Goal: Task Accomplishment & Management: Complete application form

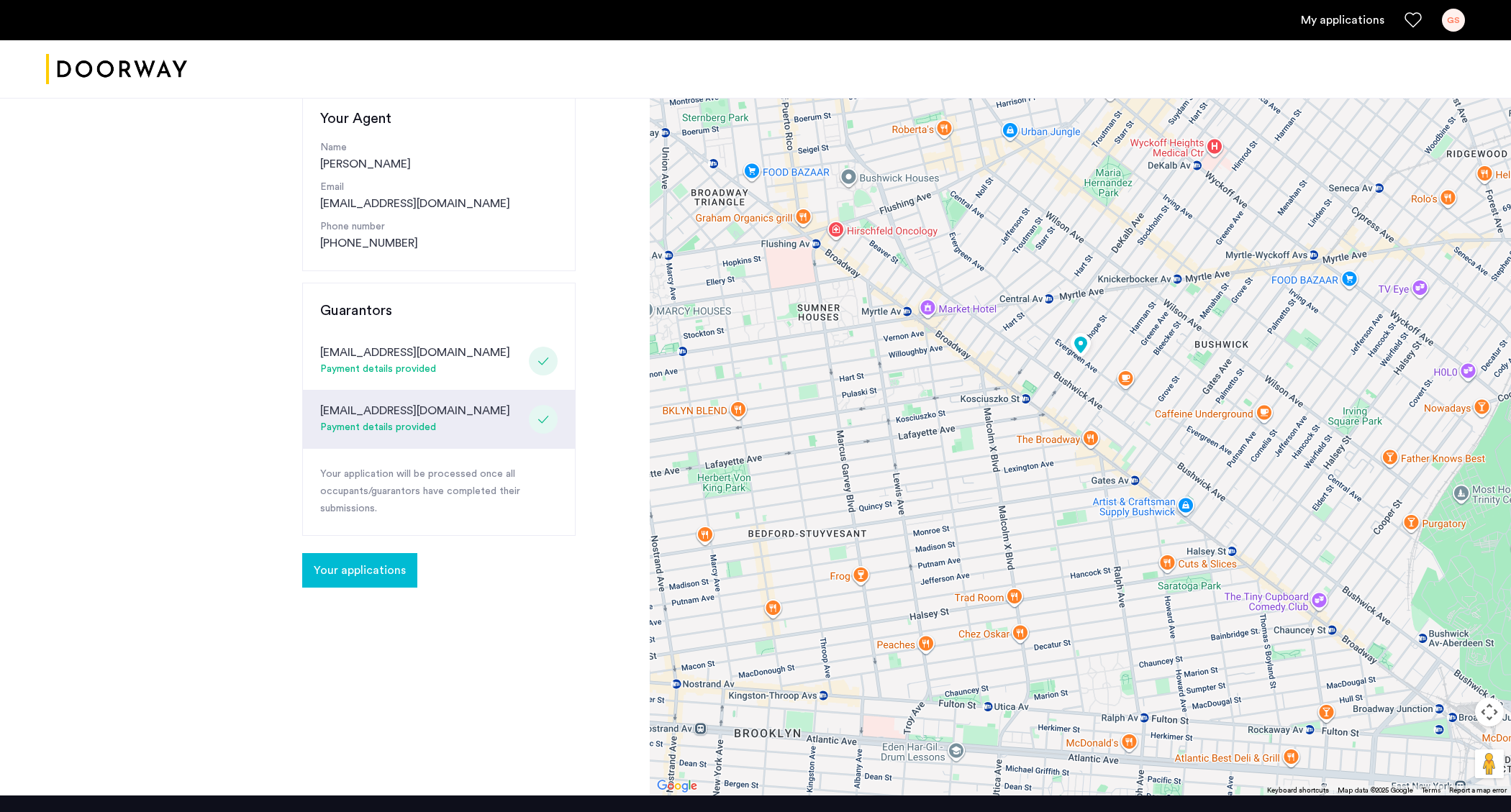
scroll to position [166, 0]
click at [358, 570] on span "Your applications" at bounding box center [360, 570] width 92 height 17
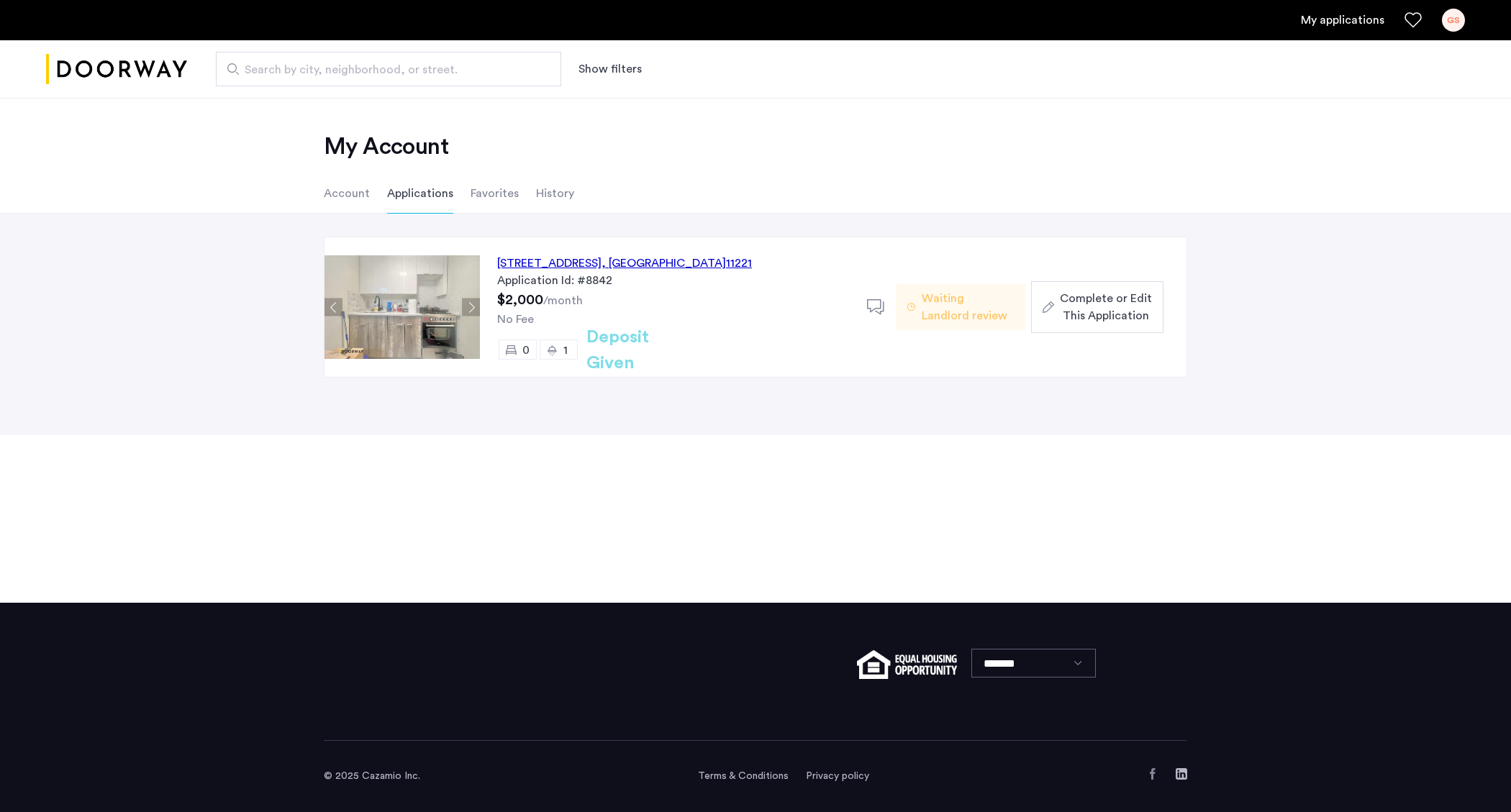
click at [1134, 316] on span "Complete or Edit This Application" at bounding box center [1106, 307] width 92 height 35
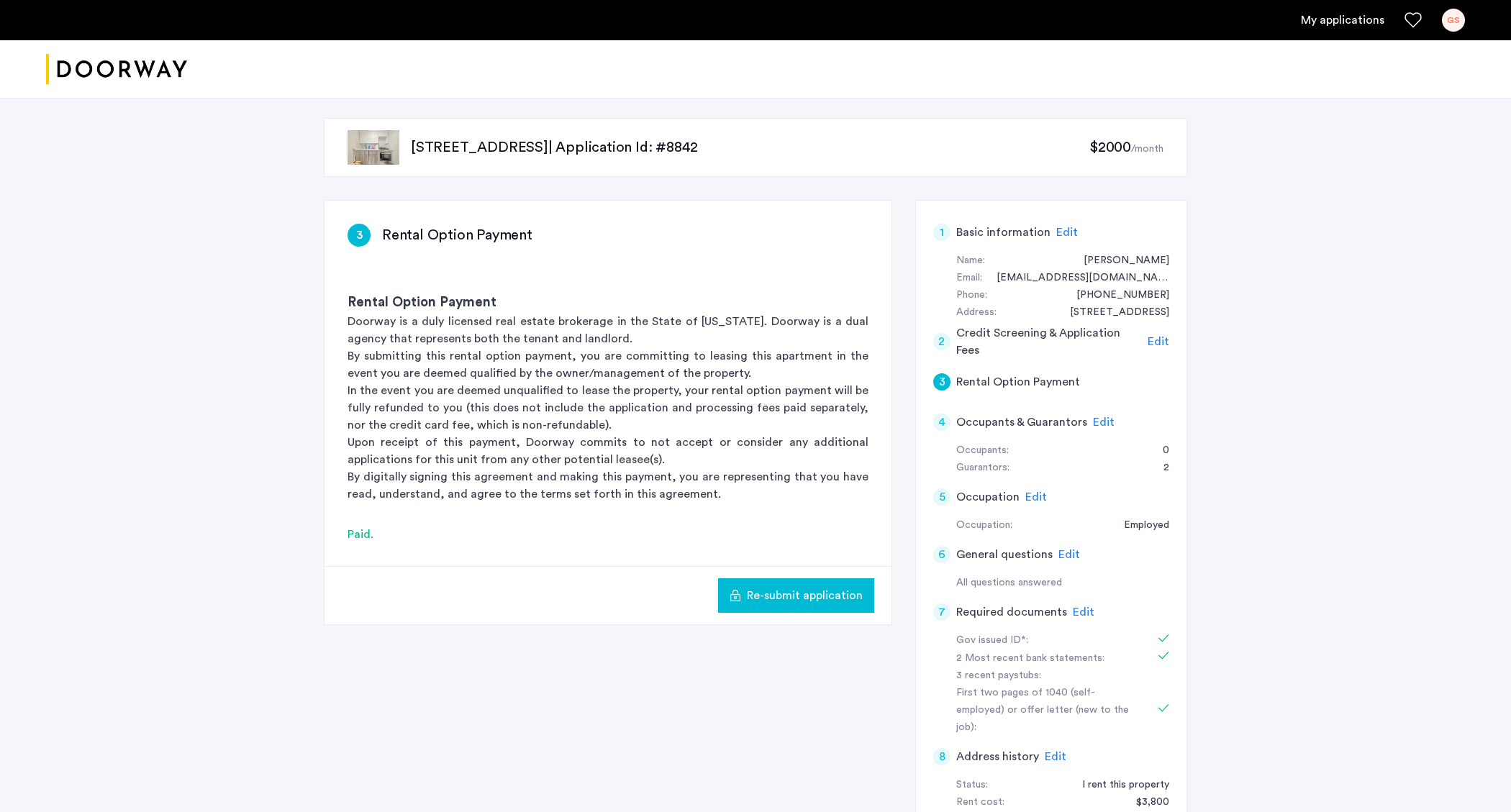
scroll to position [116, 0]
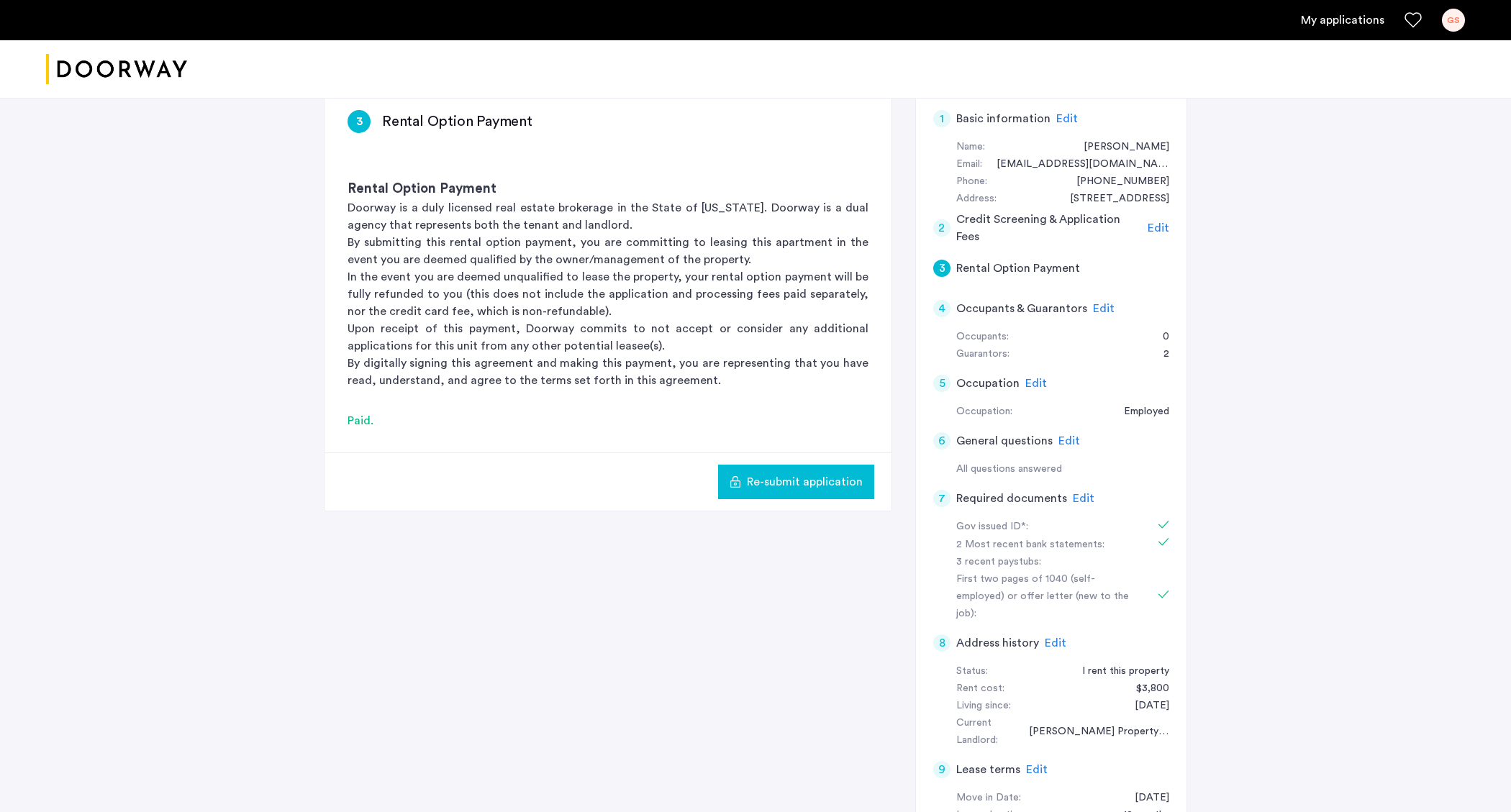
click at [815, 480] on span "Re-submit application" at bounding box center [804, 482] width 116 height 17
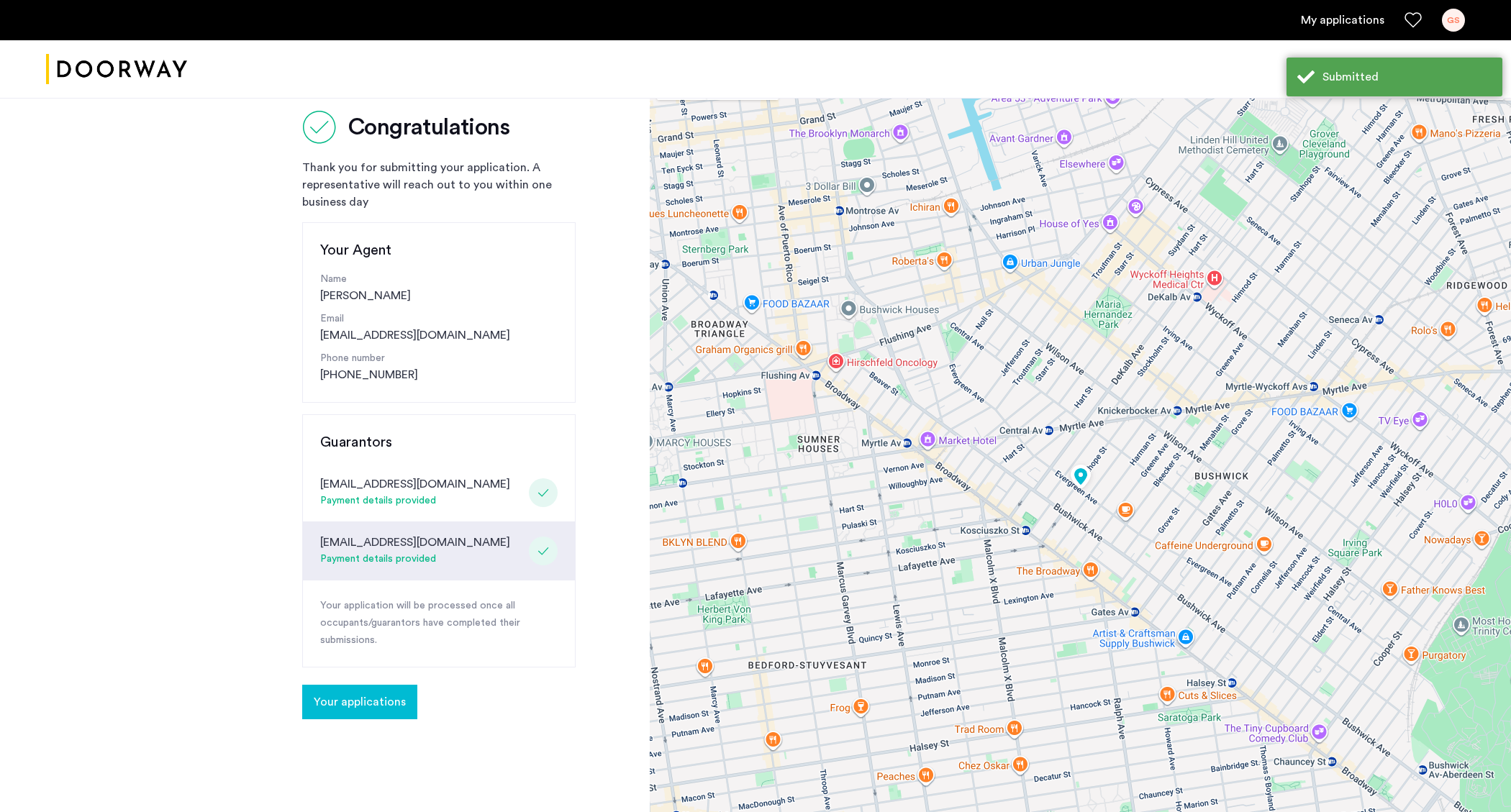
scroll to position [145, 0]
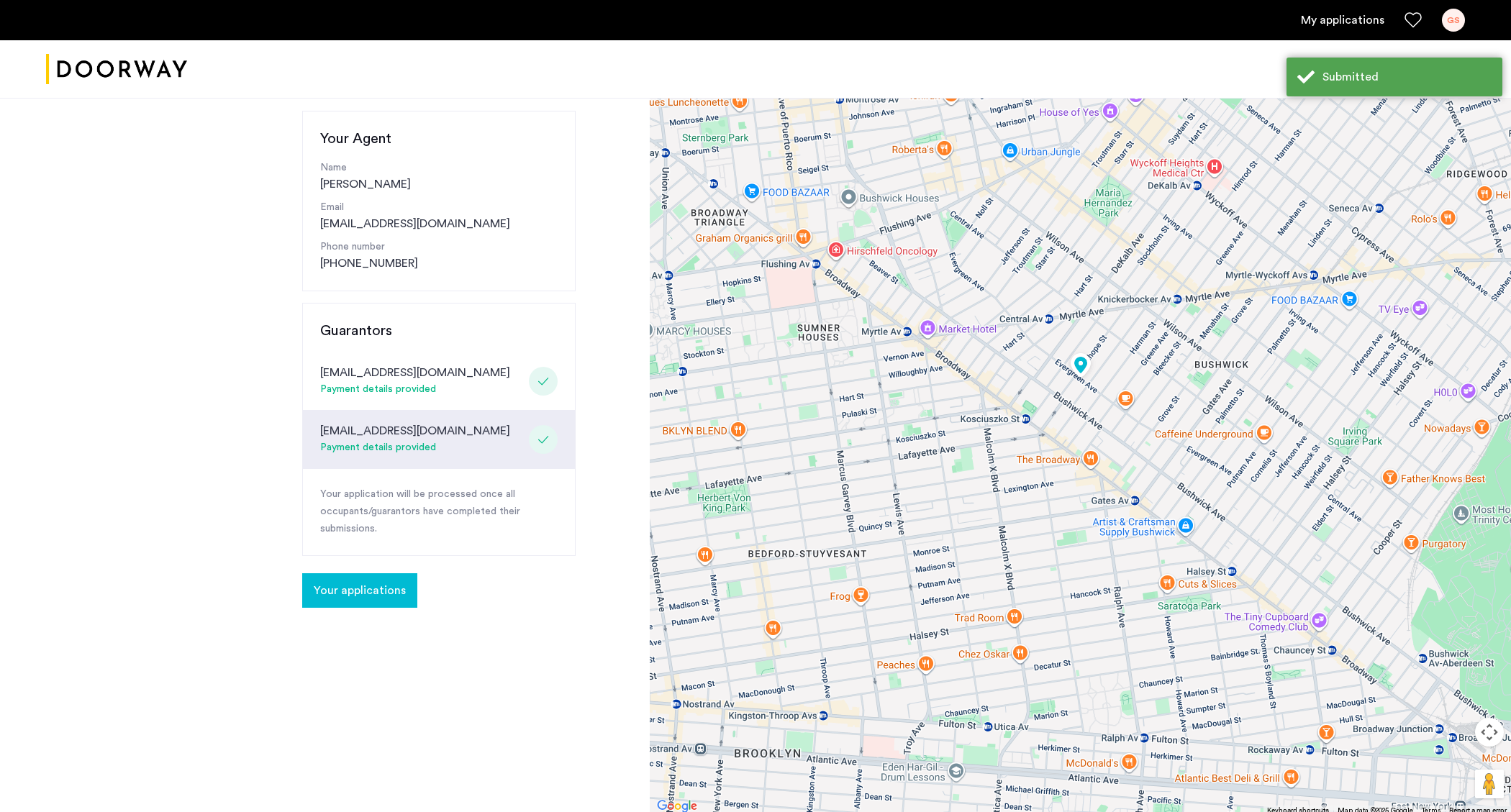
click at [540, 438] on icon at bounding box center [543, 440] width 11 height 11
click at [358, 590] on span "Your applications" at bounding box center [360, 590] width 92 height 17
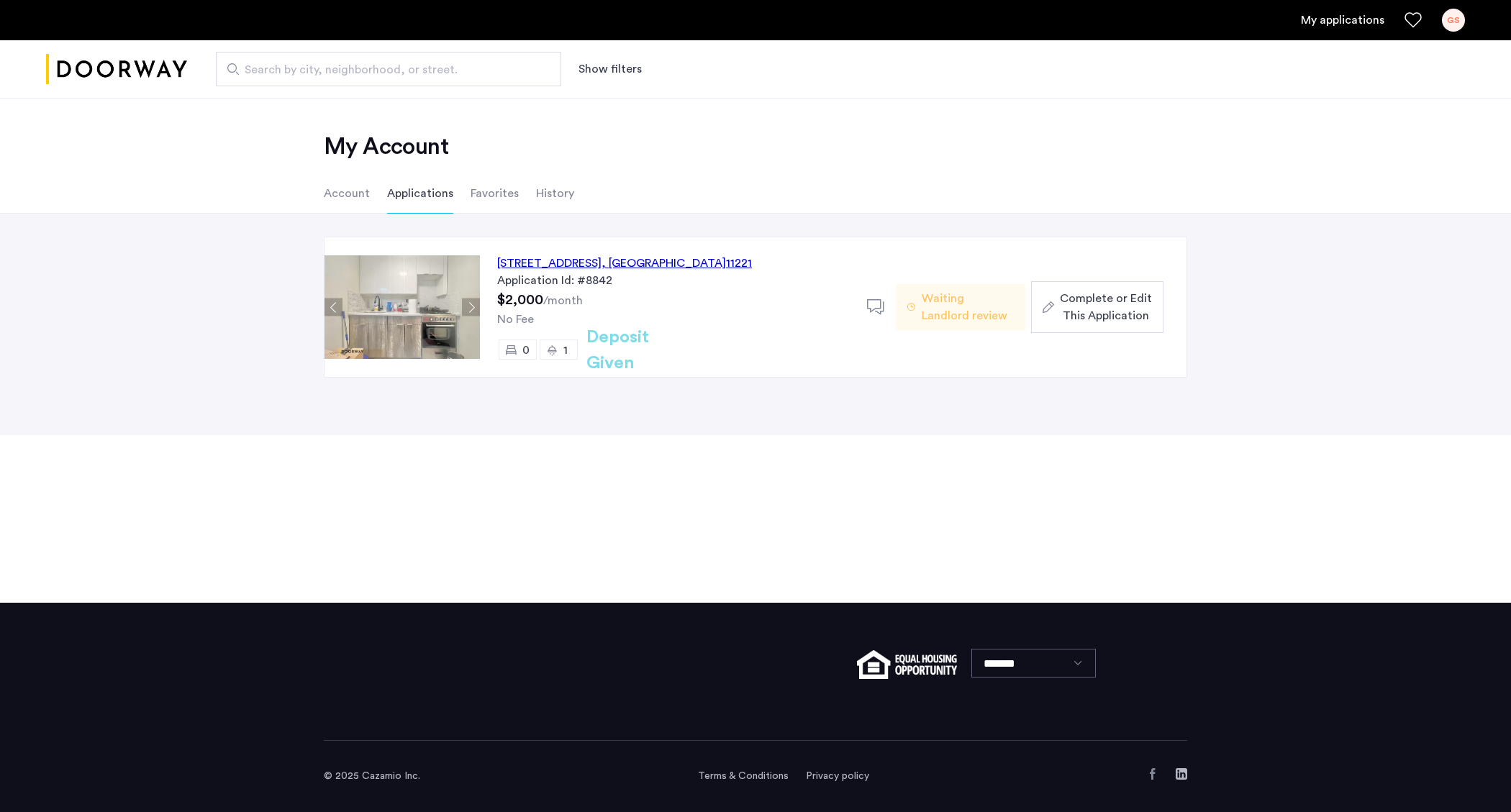
click at [1138, 317] on span "Complete or Edit This Application" at bounding box center [1106, 307] width 92 height 35
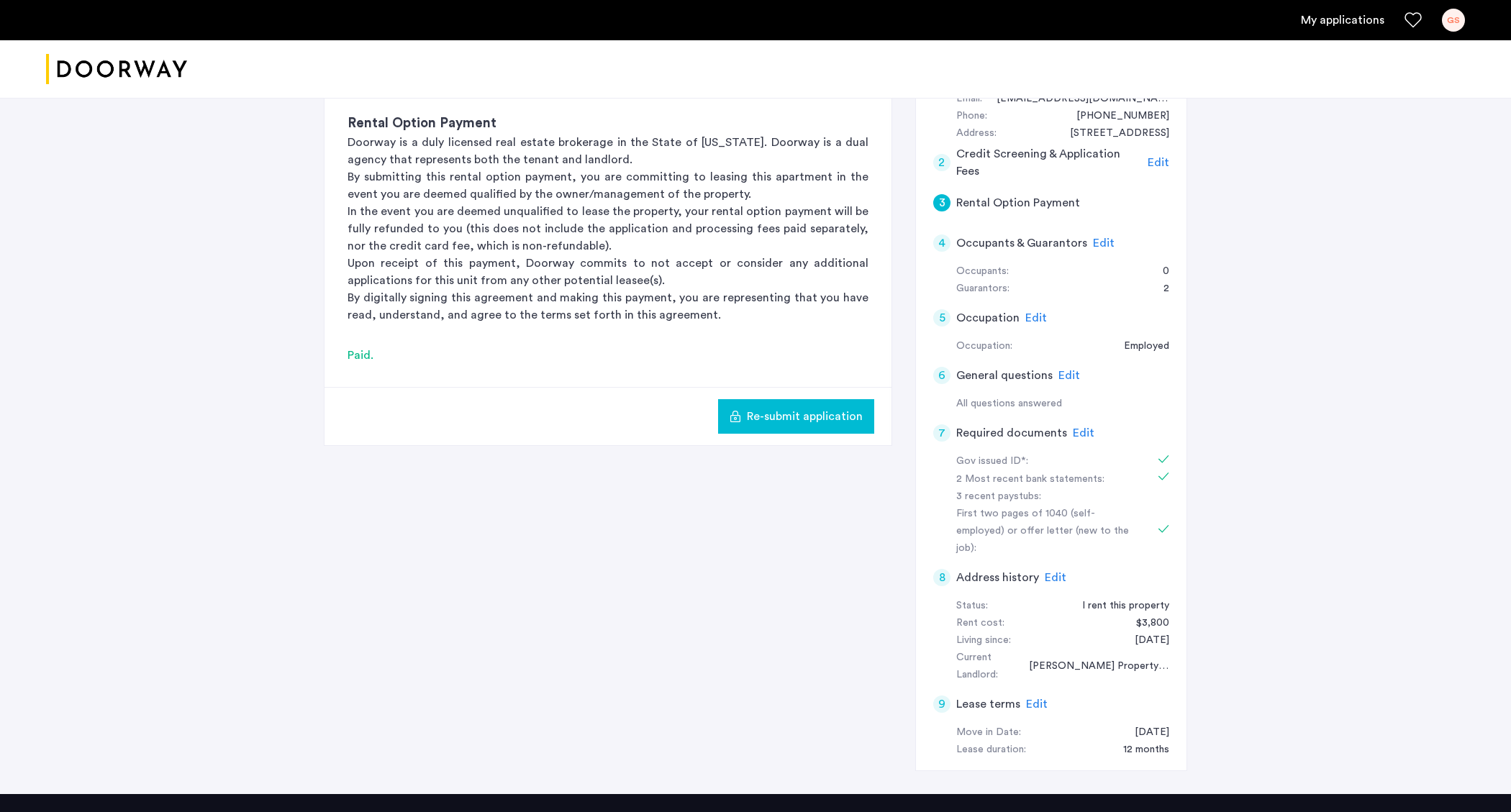
scroll to position [117, 0]
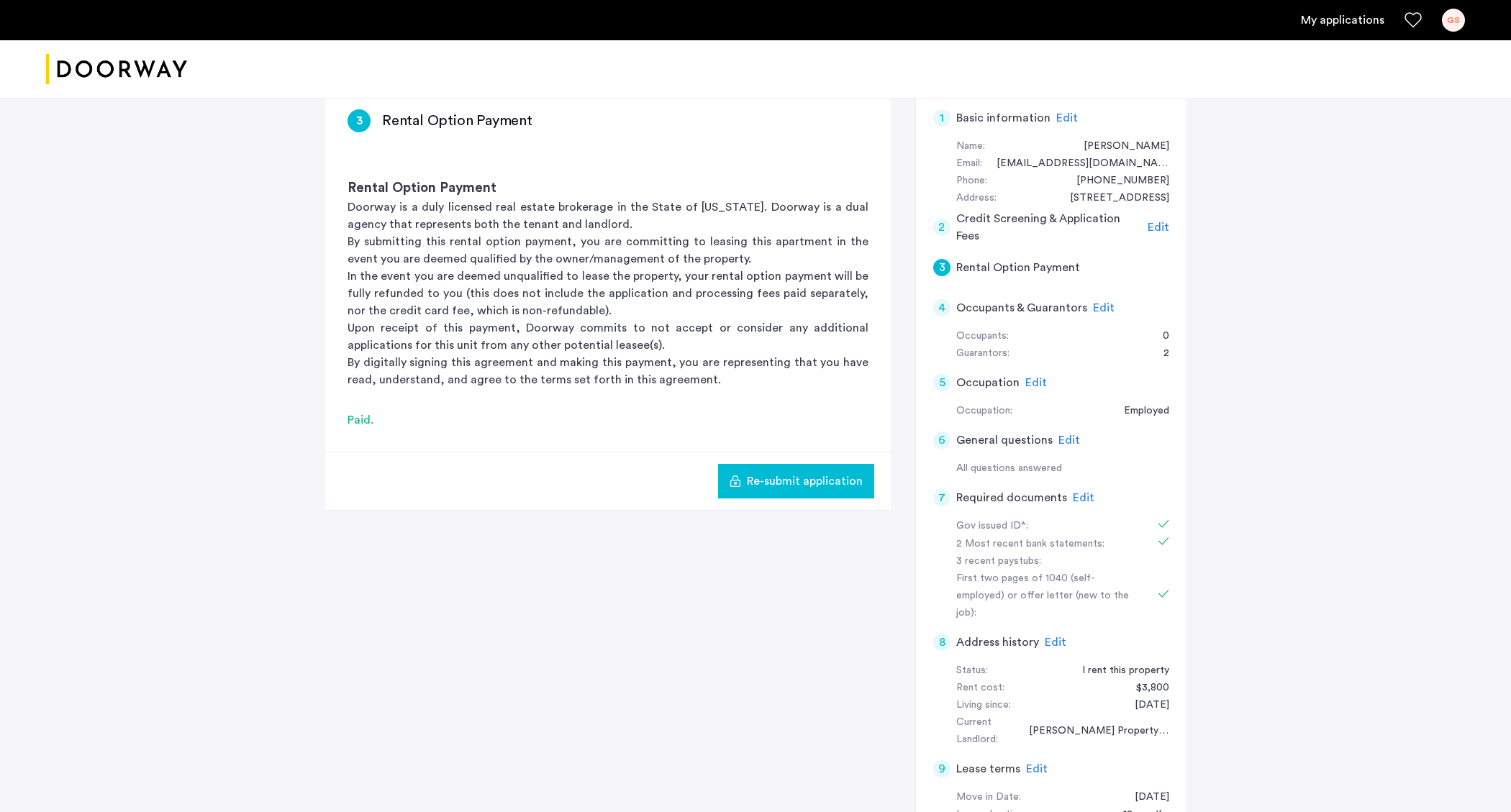
click at [1090, 490] on div "7 Required documents Edit" at bounding box center [1051, 498] width 236 height 40
click at [1086, 493] on span "Edit" at bounding box center [1084, 498] width 22 height 11
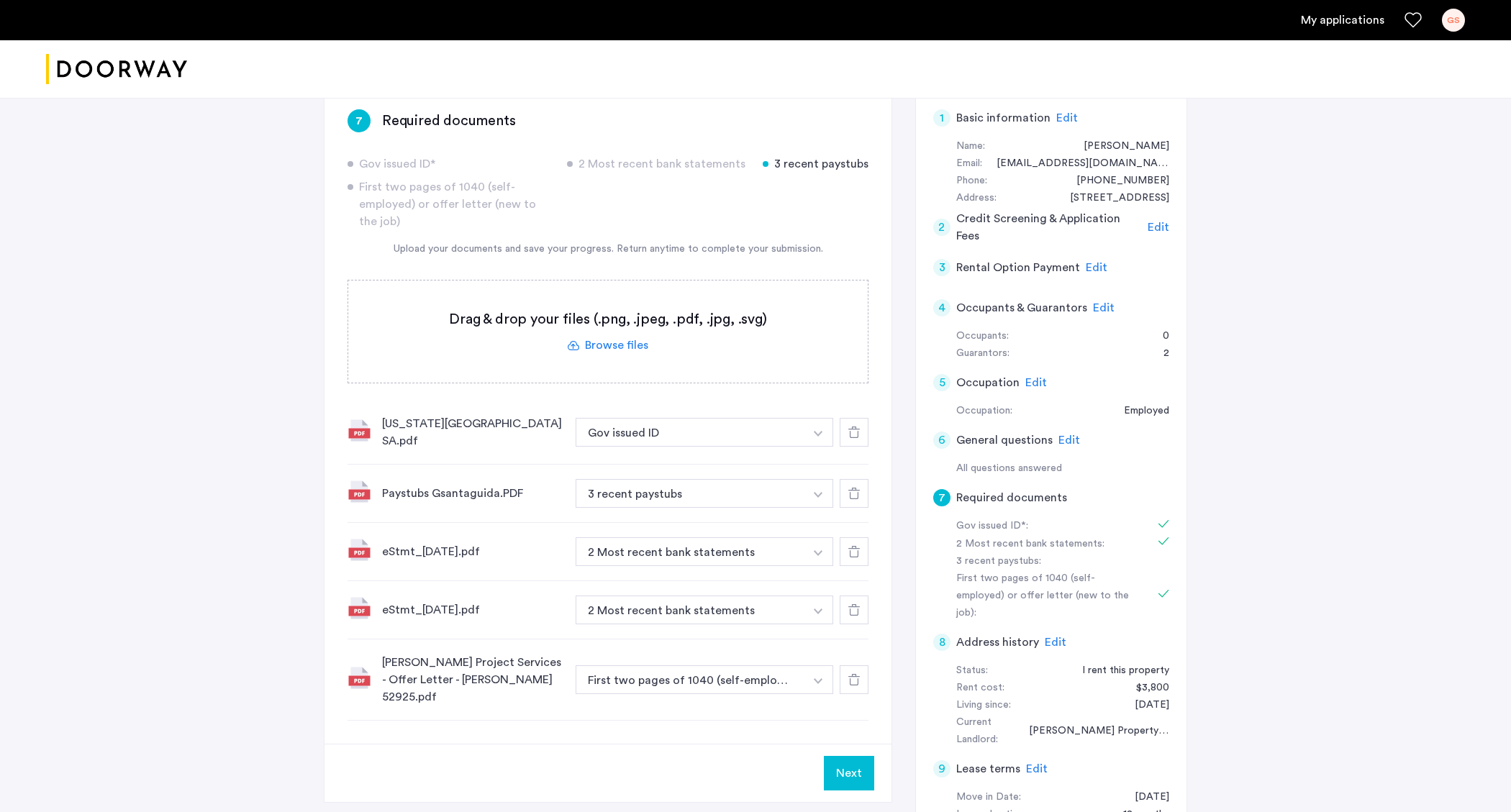
click at [861, 544] on div at bounding box center [854, 552] width 29 height 29
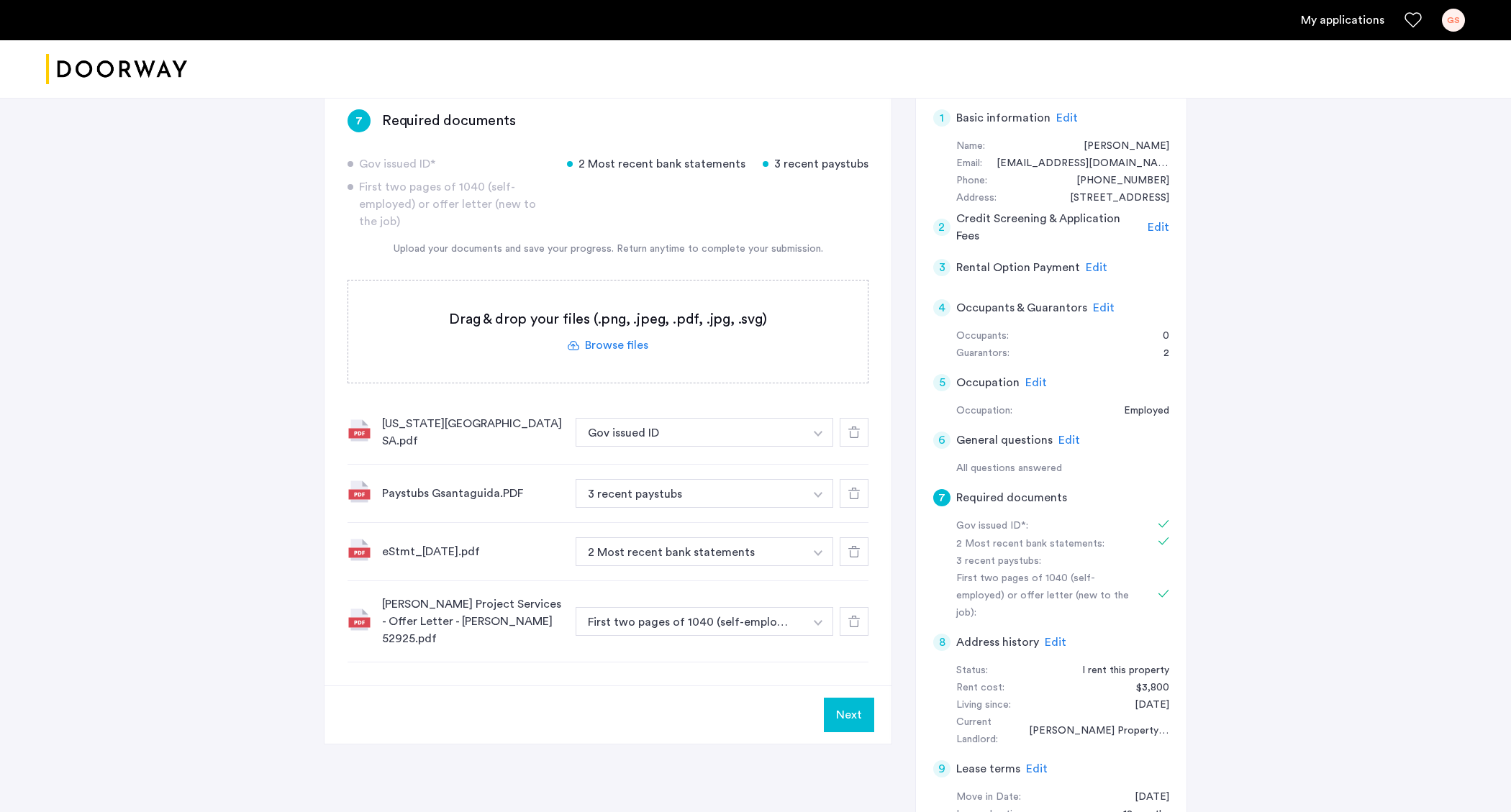
click at [855, 547] on icon at bounding box center [854, 552] width 11 height 11
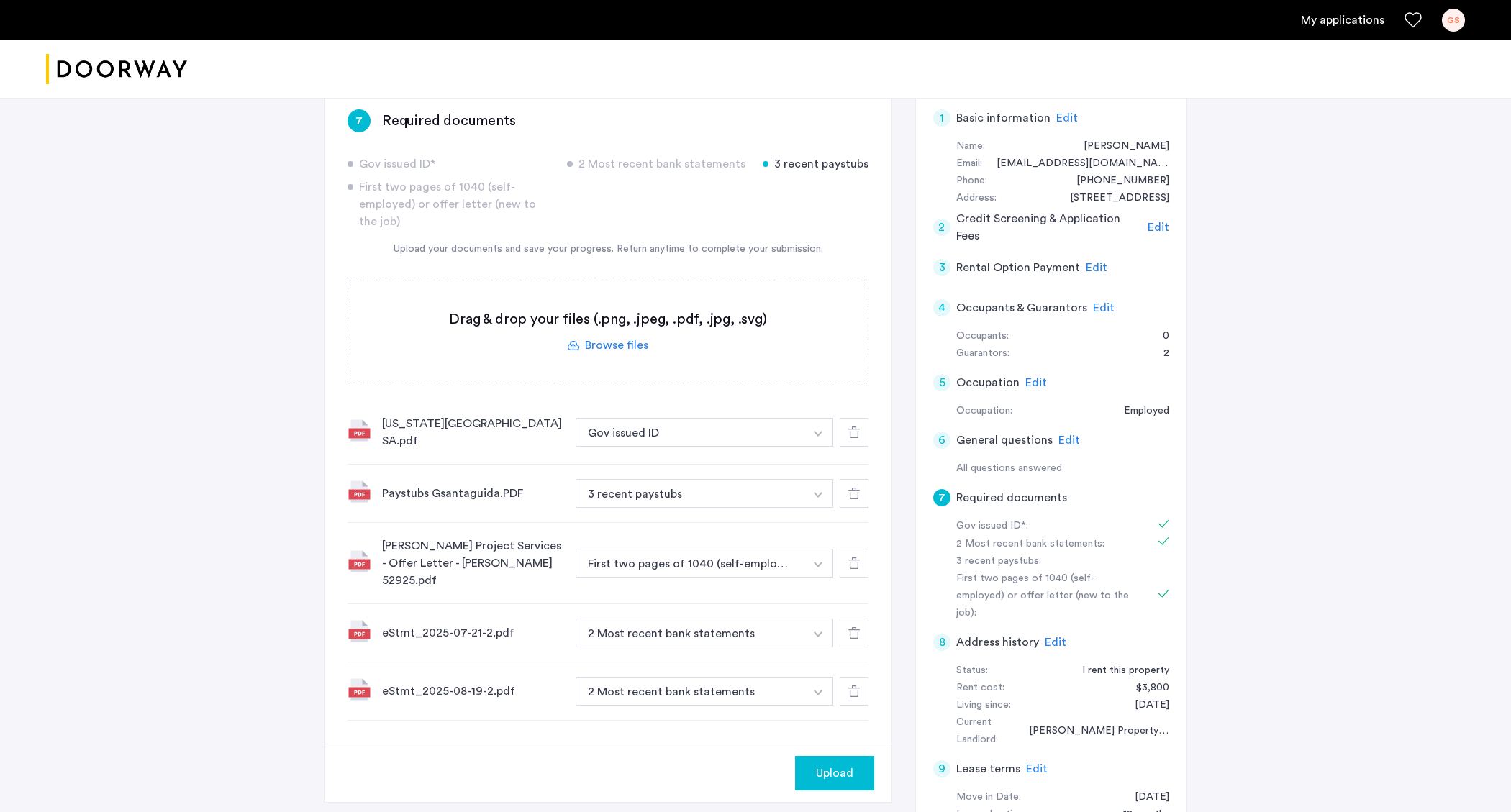
drag, startPoint x: 858, startPoint y: 667, endPoint x: 861, endPoint y: 637, distance: 30.1
click at [858, 686] on use at bounding box center [854, 692] width 11 height 11
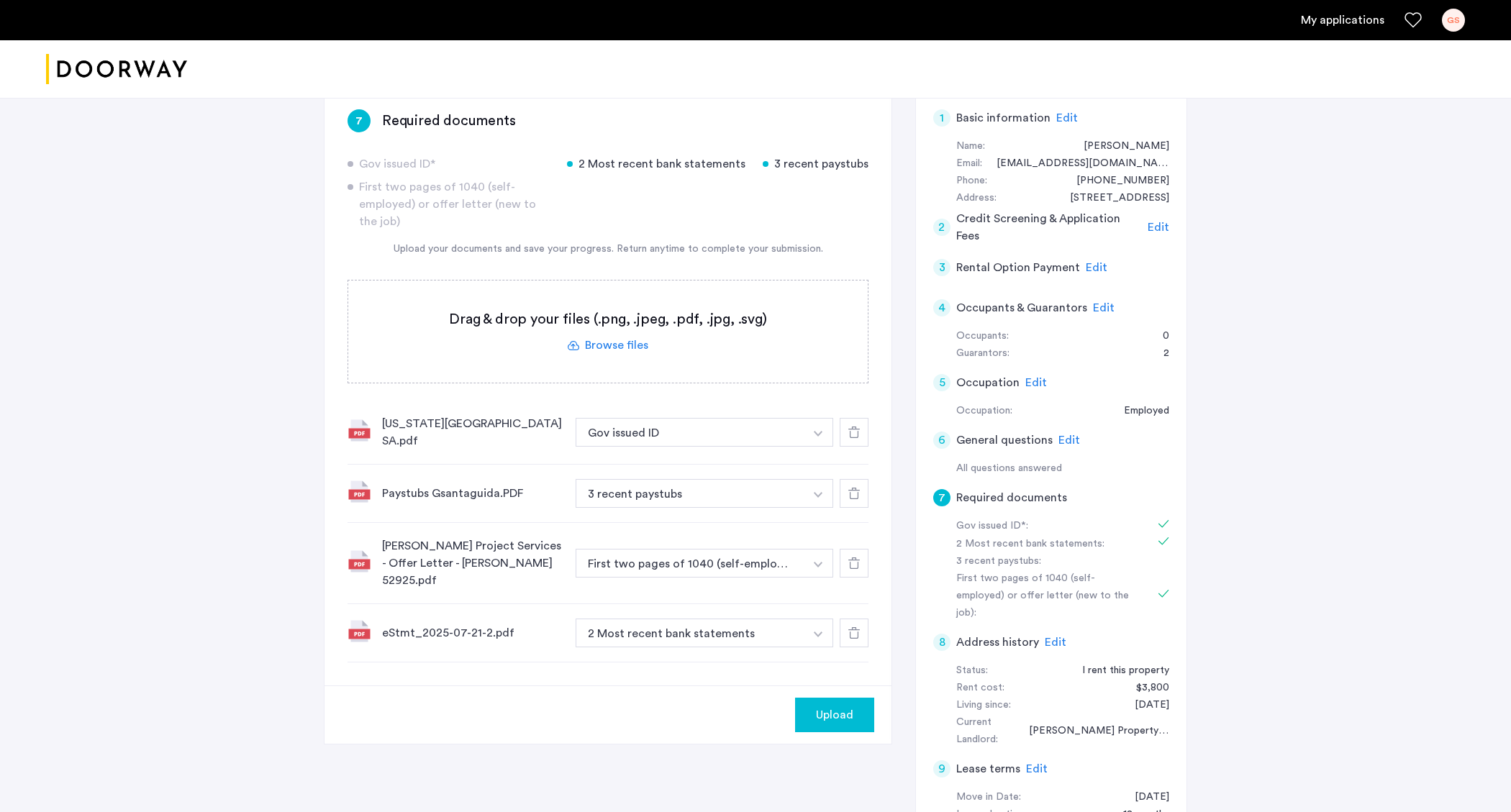
click at [861, 626] on div "eStmt_2025-07-21-2.pdf 2 Most recent bank statements + 2 Most recent bank state…" at bounding box center [608, 633] width 521 height 58
click at [858, 619] on div at bounding box center [854, 633] width 29 height 29
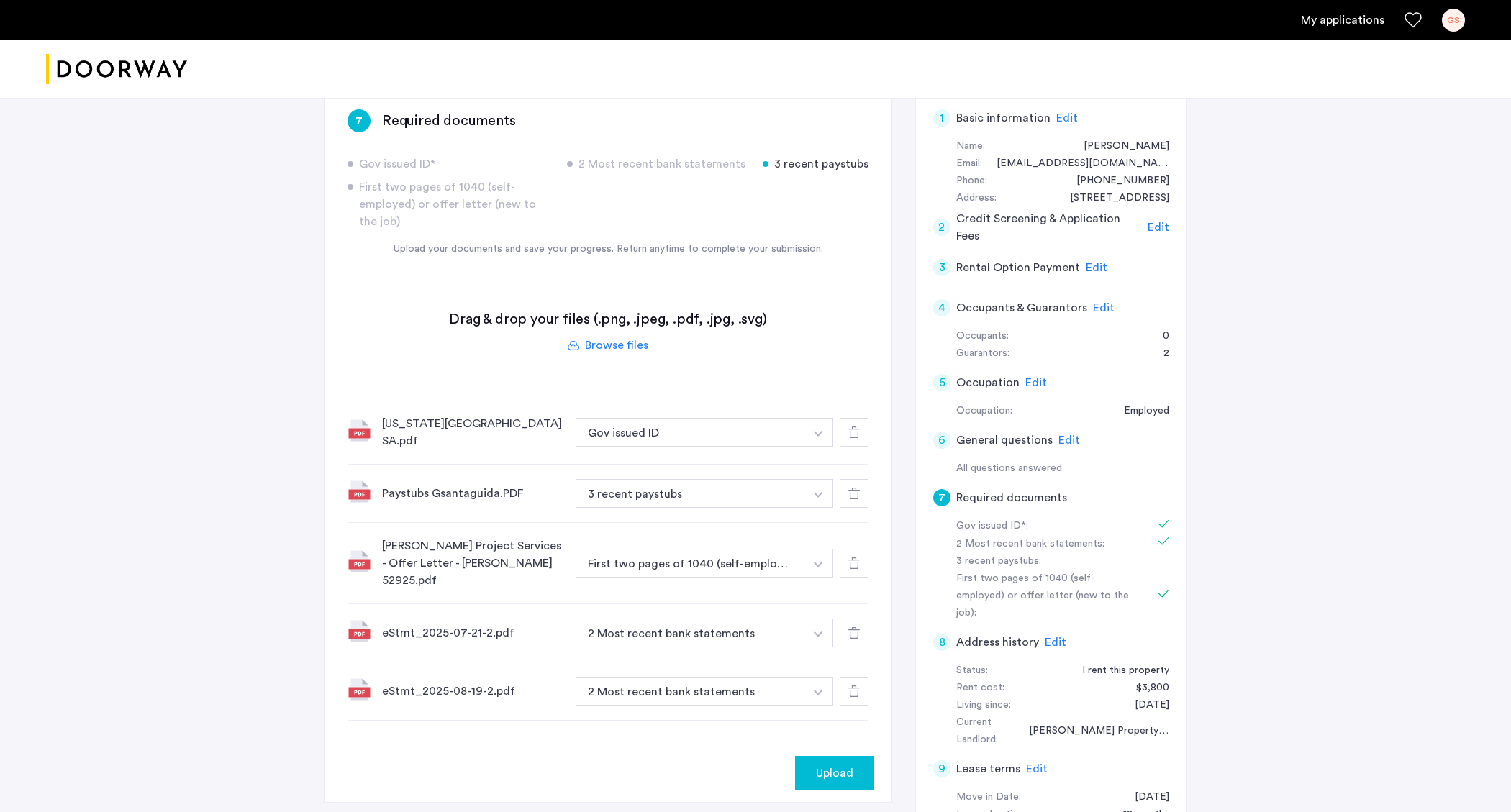
click at [855, 765] on div "Upload" at bounding box center [834, 773] width 56 height 17
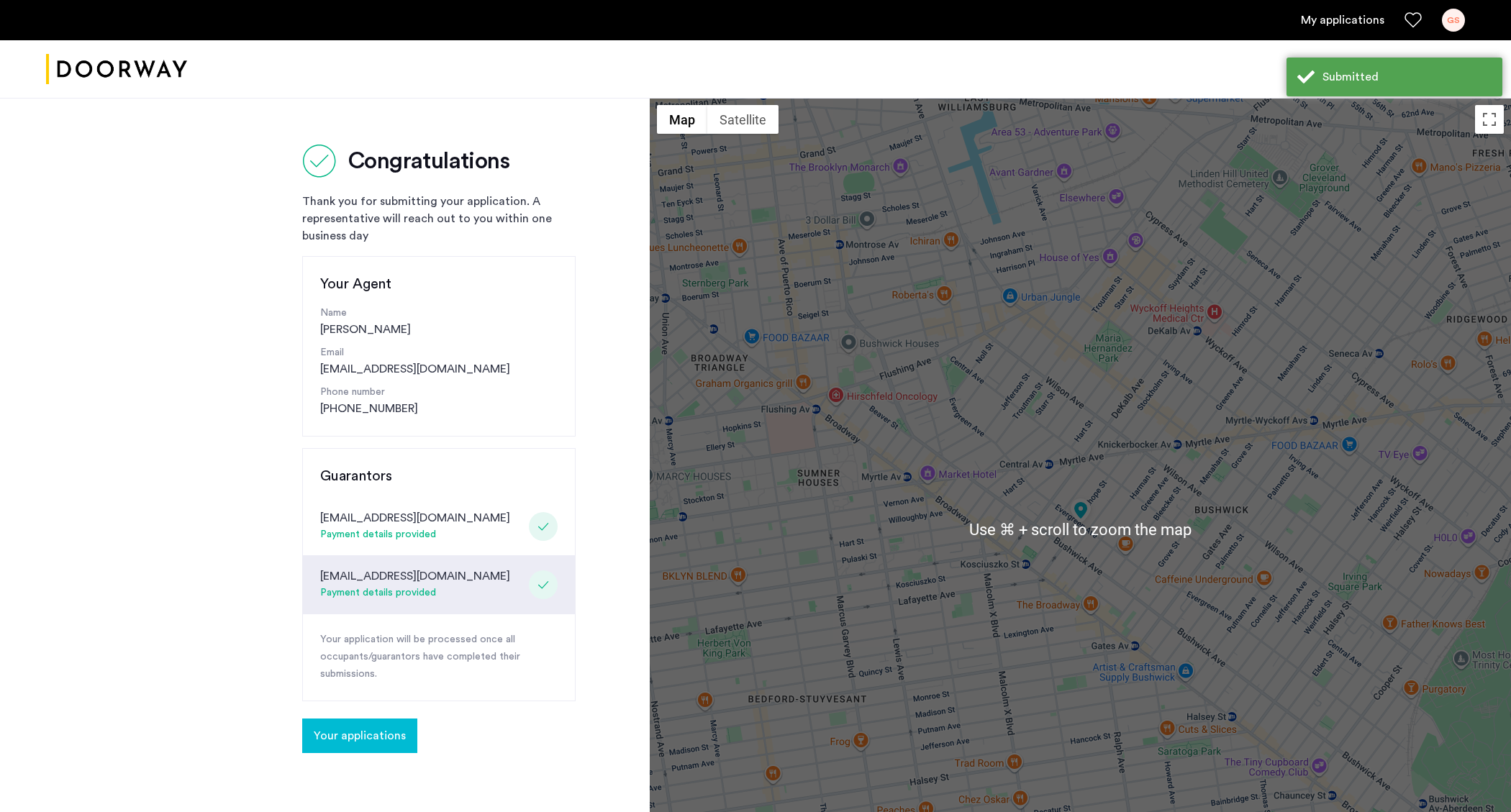
scroll to position [358, 0]
